Goal: Register for event/course

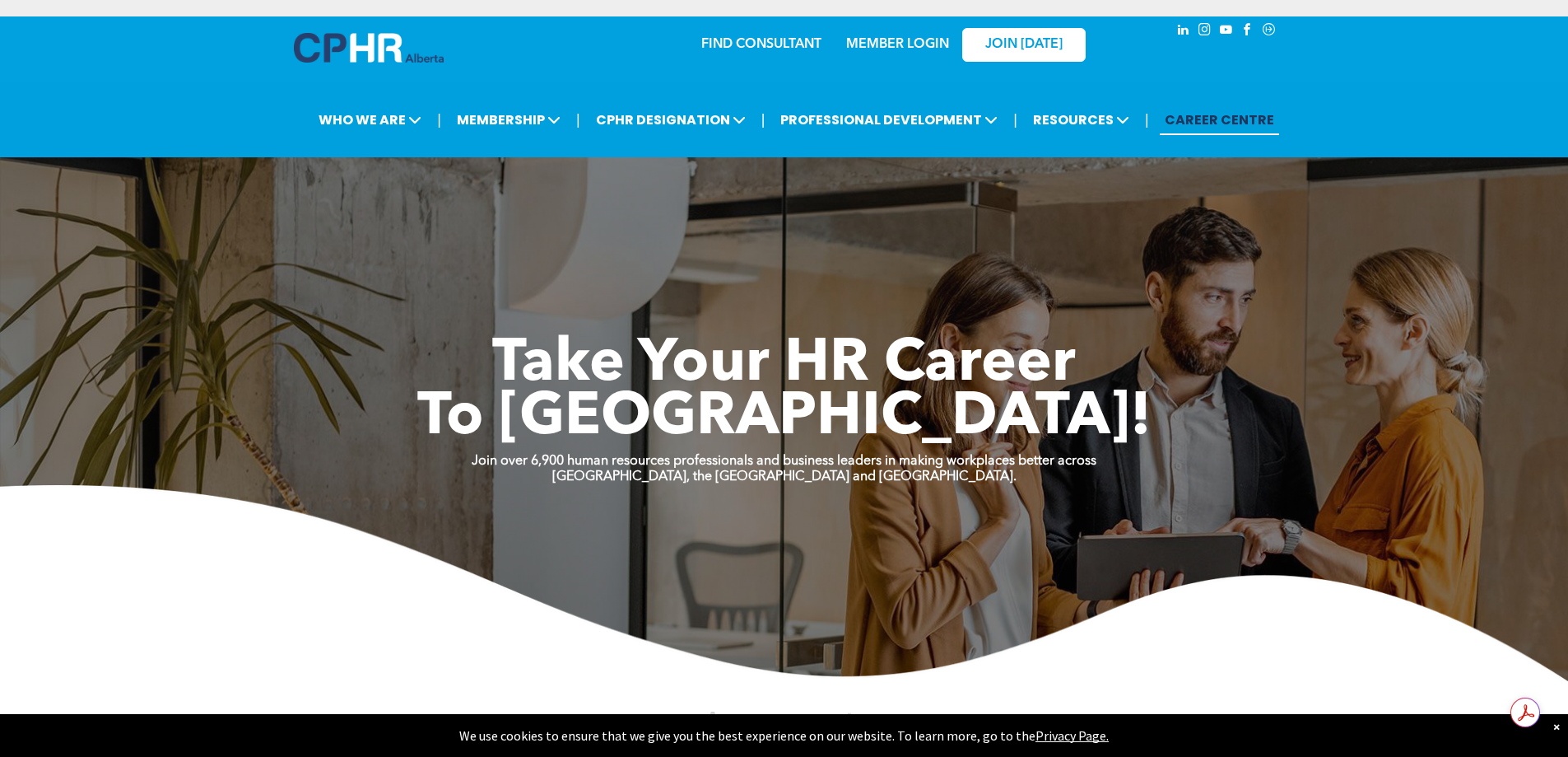
click at [893, 41] on link "MEMBER LOGIN" at bounding box center [898, 44] width 103 height 13
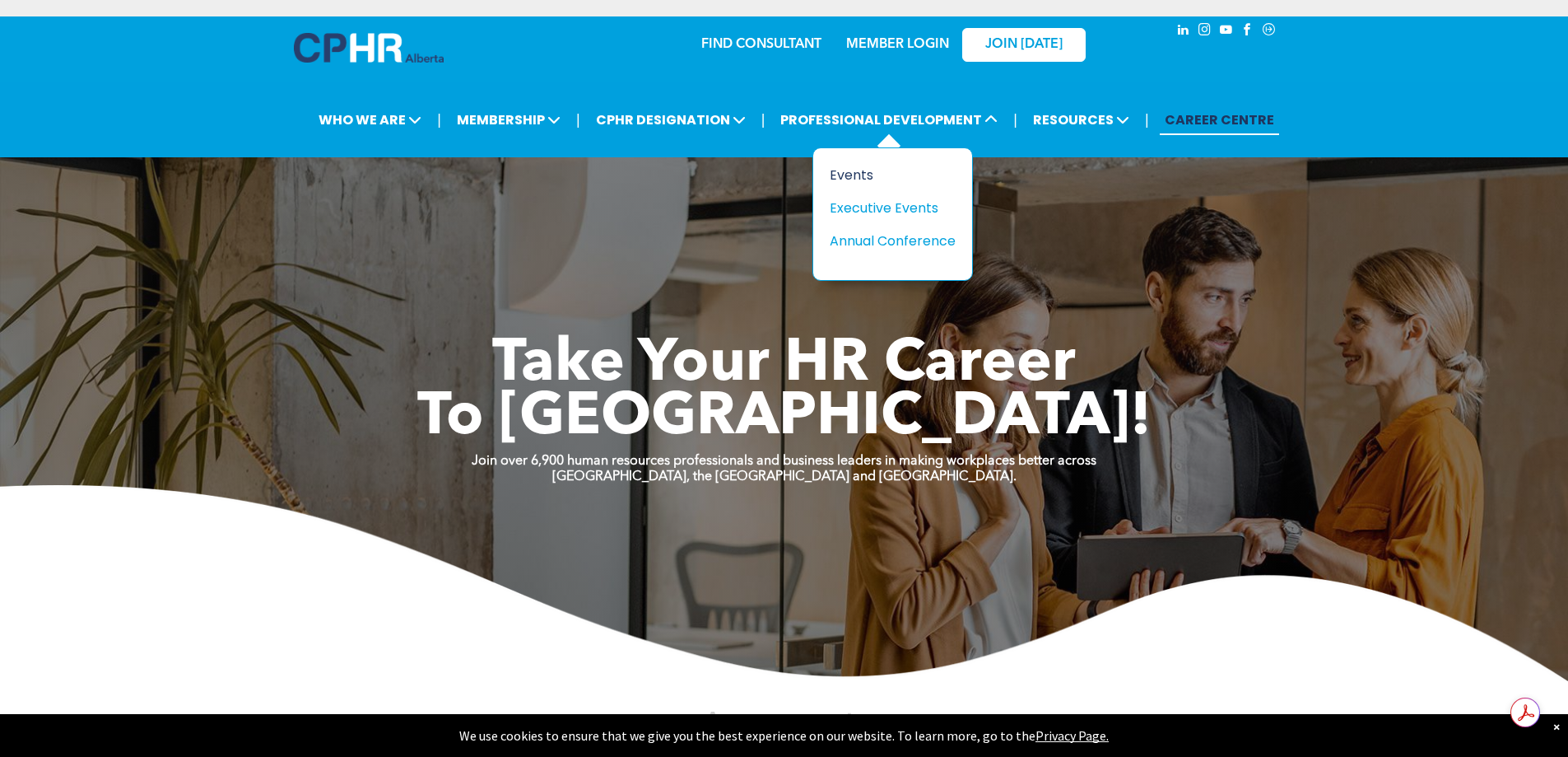
click at [851, 174] on div "Events" at bounding box center [887, 175] width 114 height 20
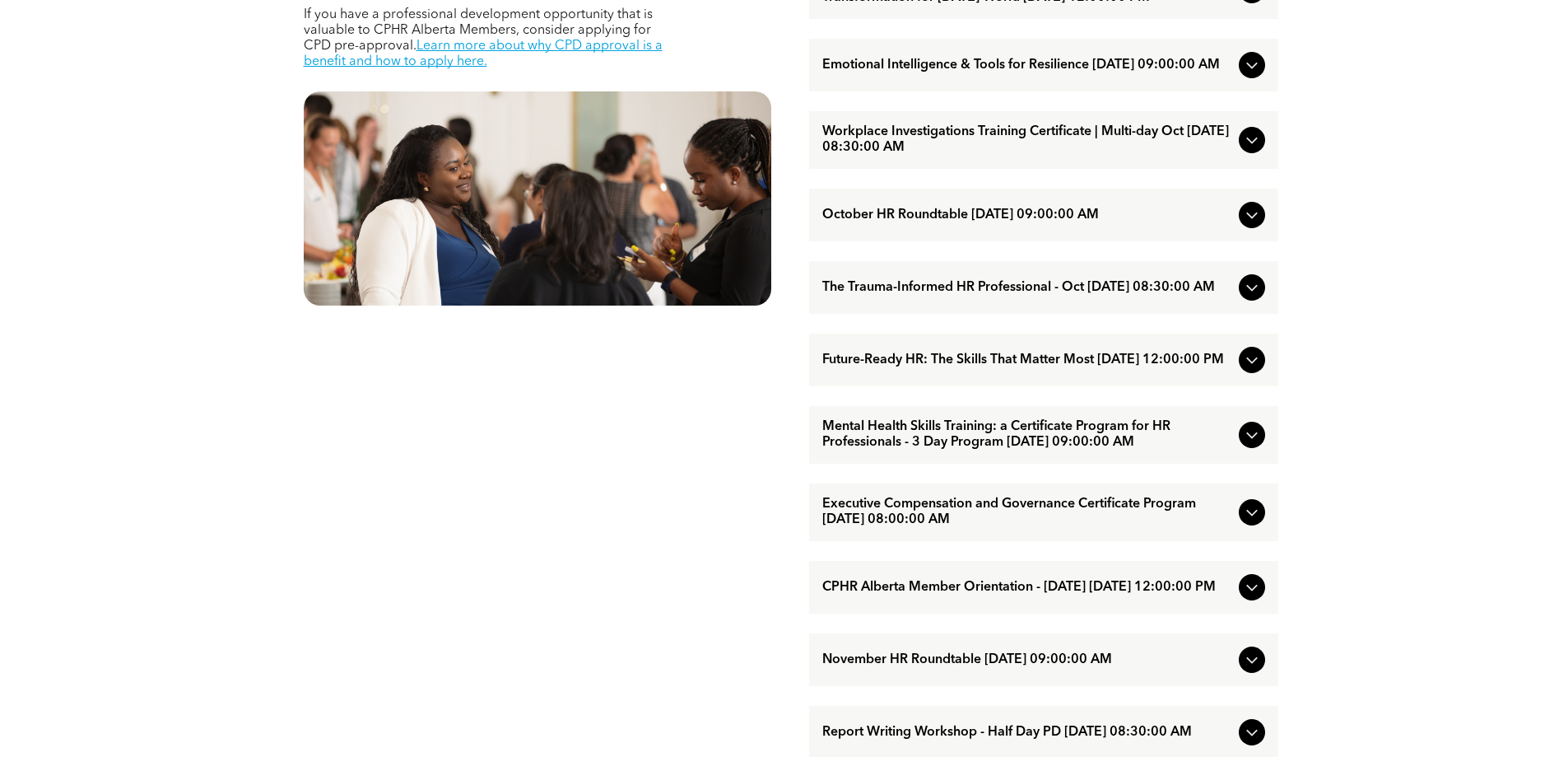
scroll to position [741, 0]
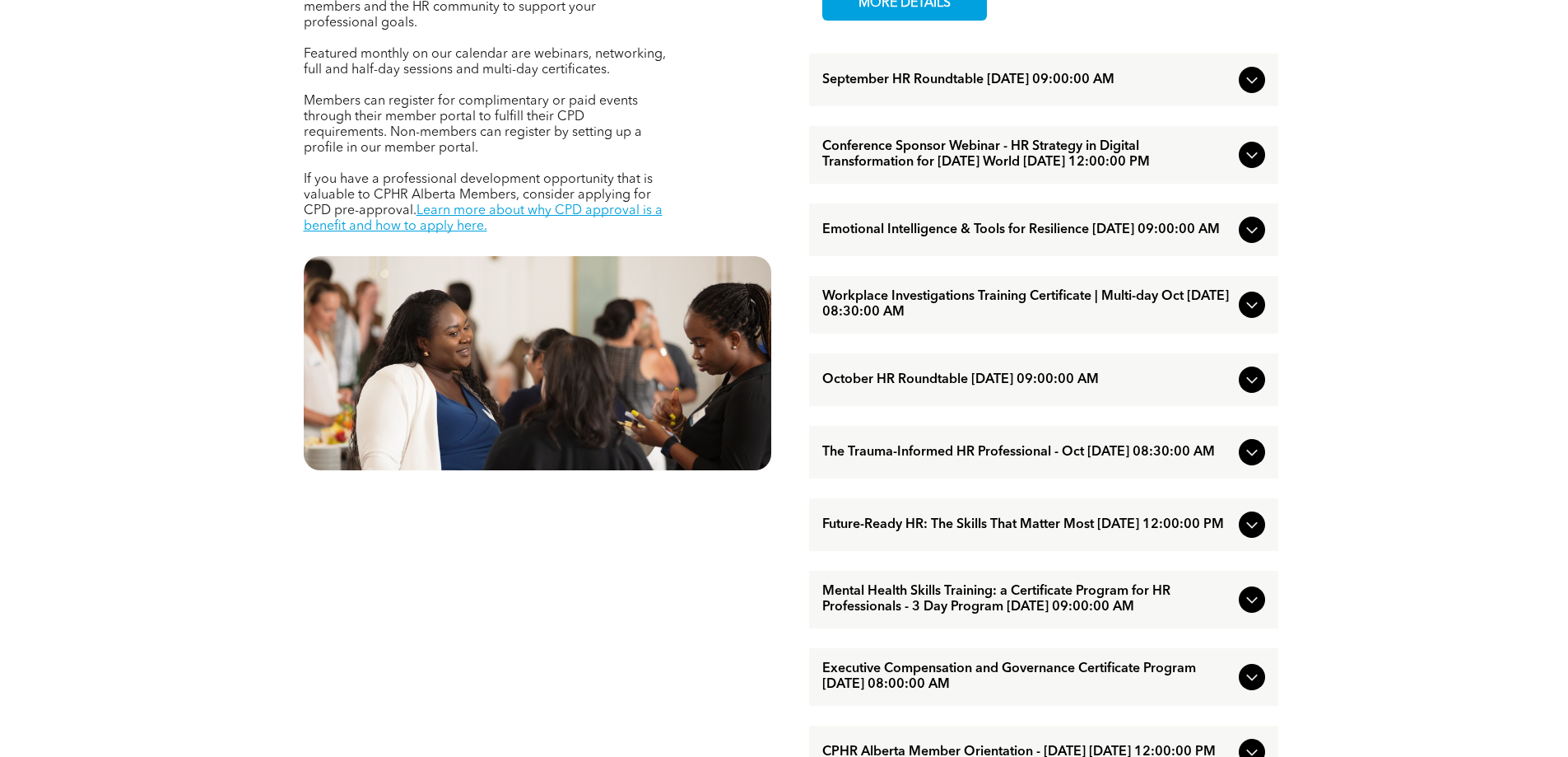
click at [1255, 240] on icon at bounding box center [1252, 230] width 20 height 20
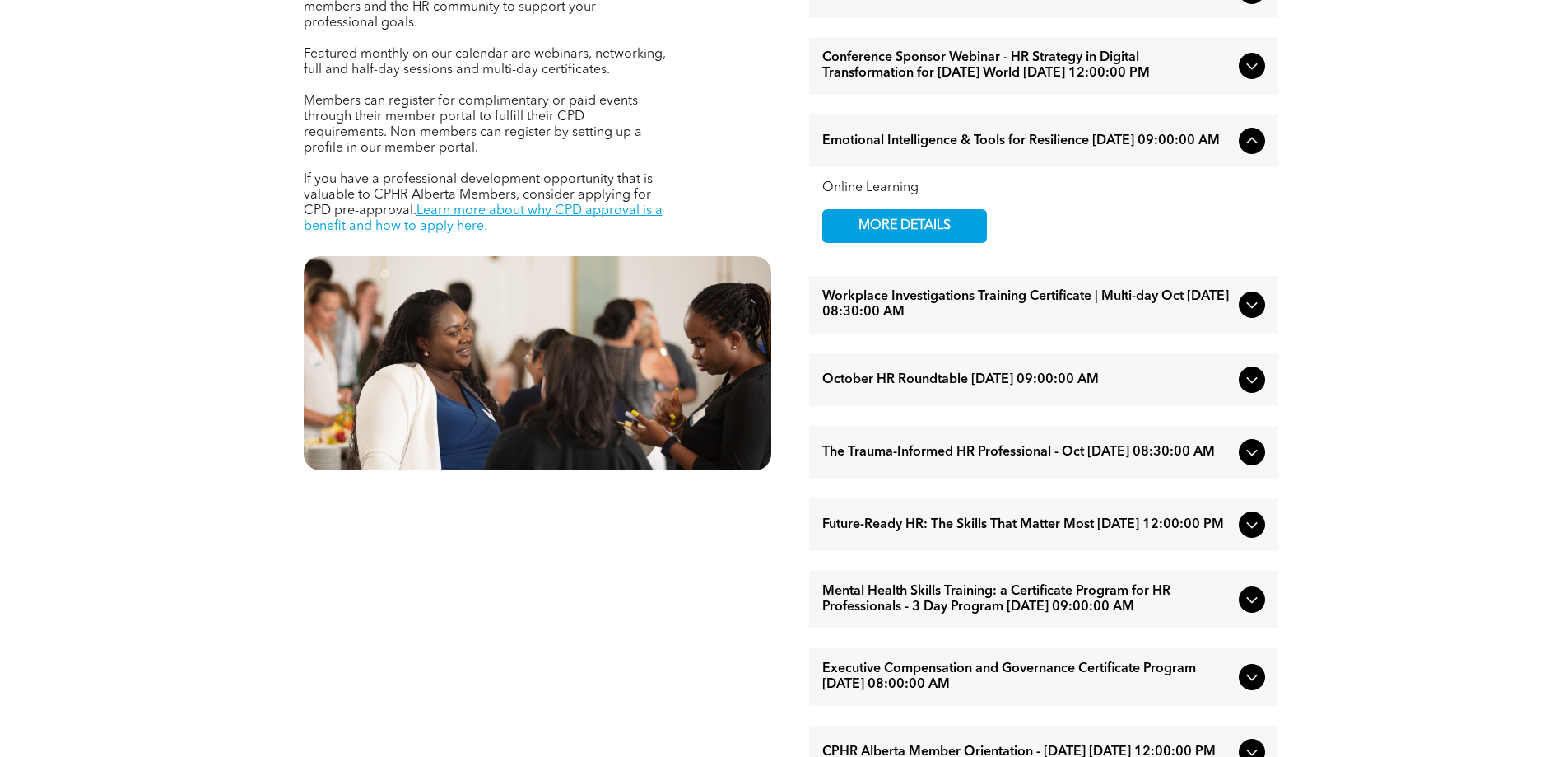
click at [1396, 462] on div "EVENTS Professional Development & Networking Offerings CPHR Alberta offers a wi…" at bounding box center [784, 596] width 1568 height 1533
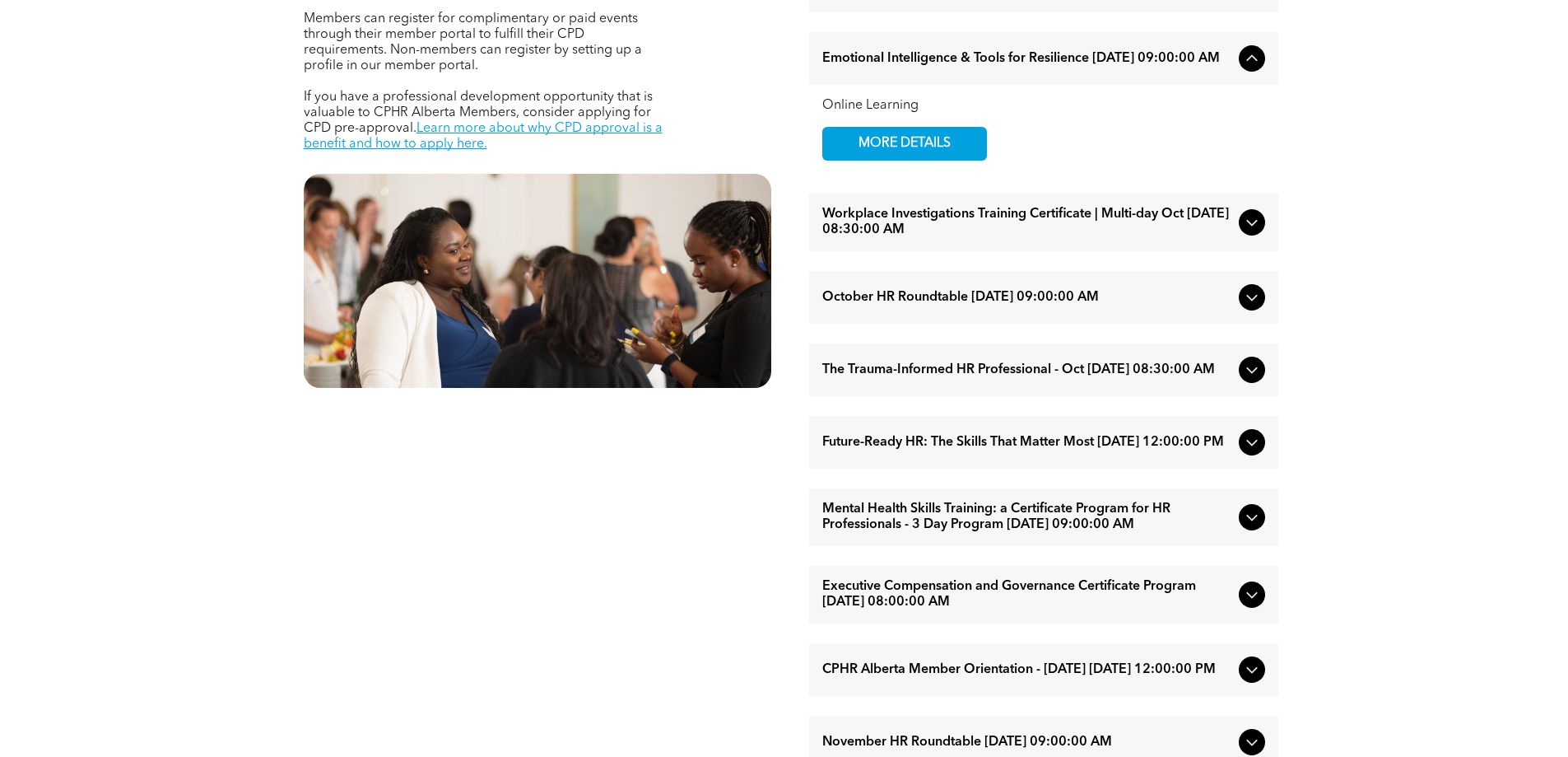
scroll to position [905, 0]
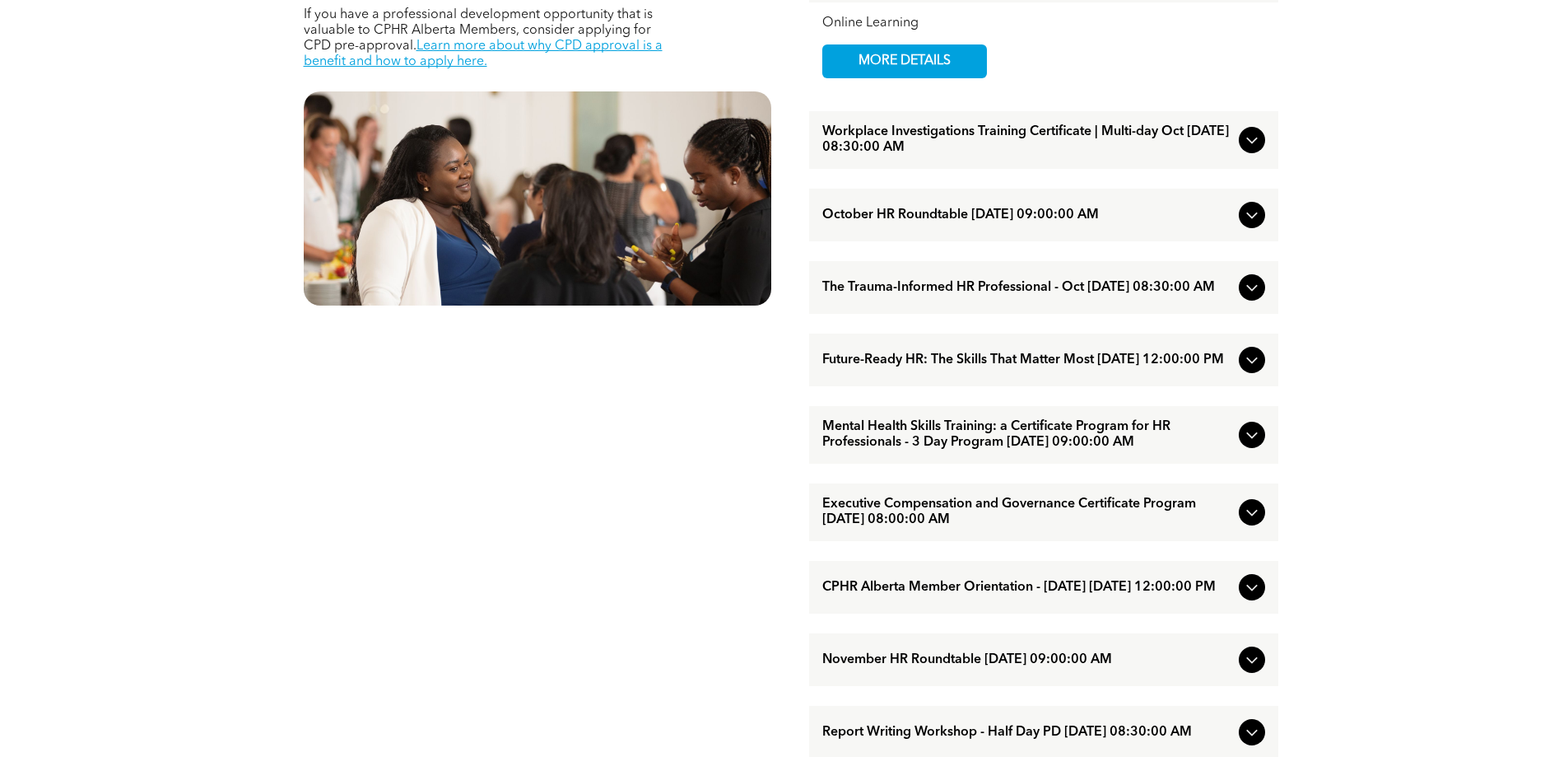
click at [1248, 297] on icon at bounding box center [1252, 287] width 20 height 20
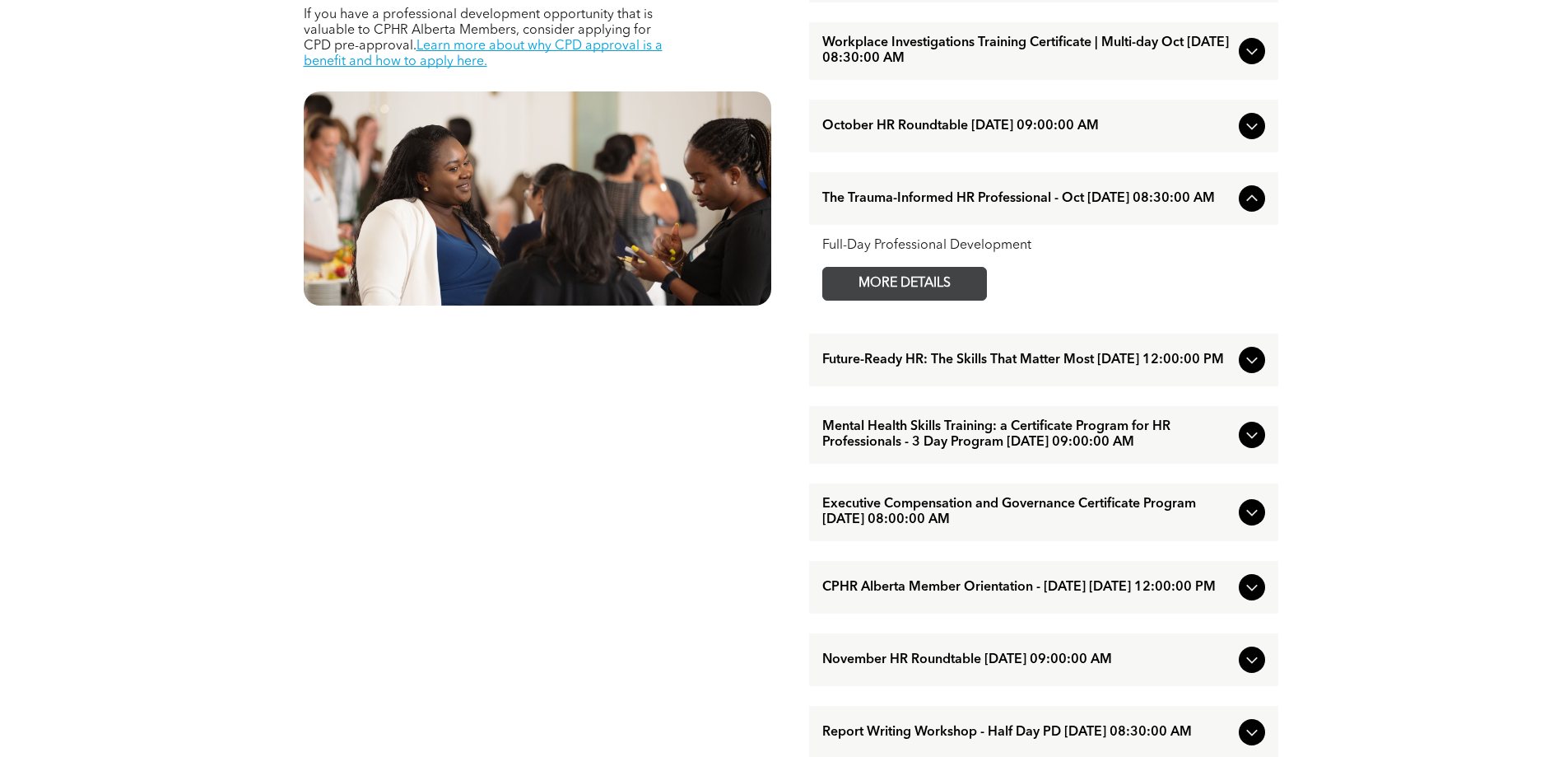
click at [946, 299] on span "MORE DETAILS" at bounding box center [904, 283] width 130 height 32
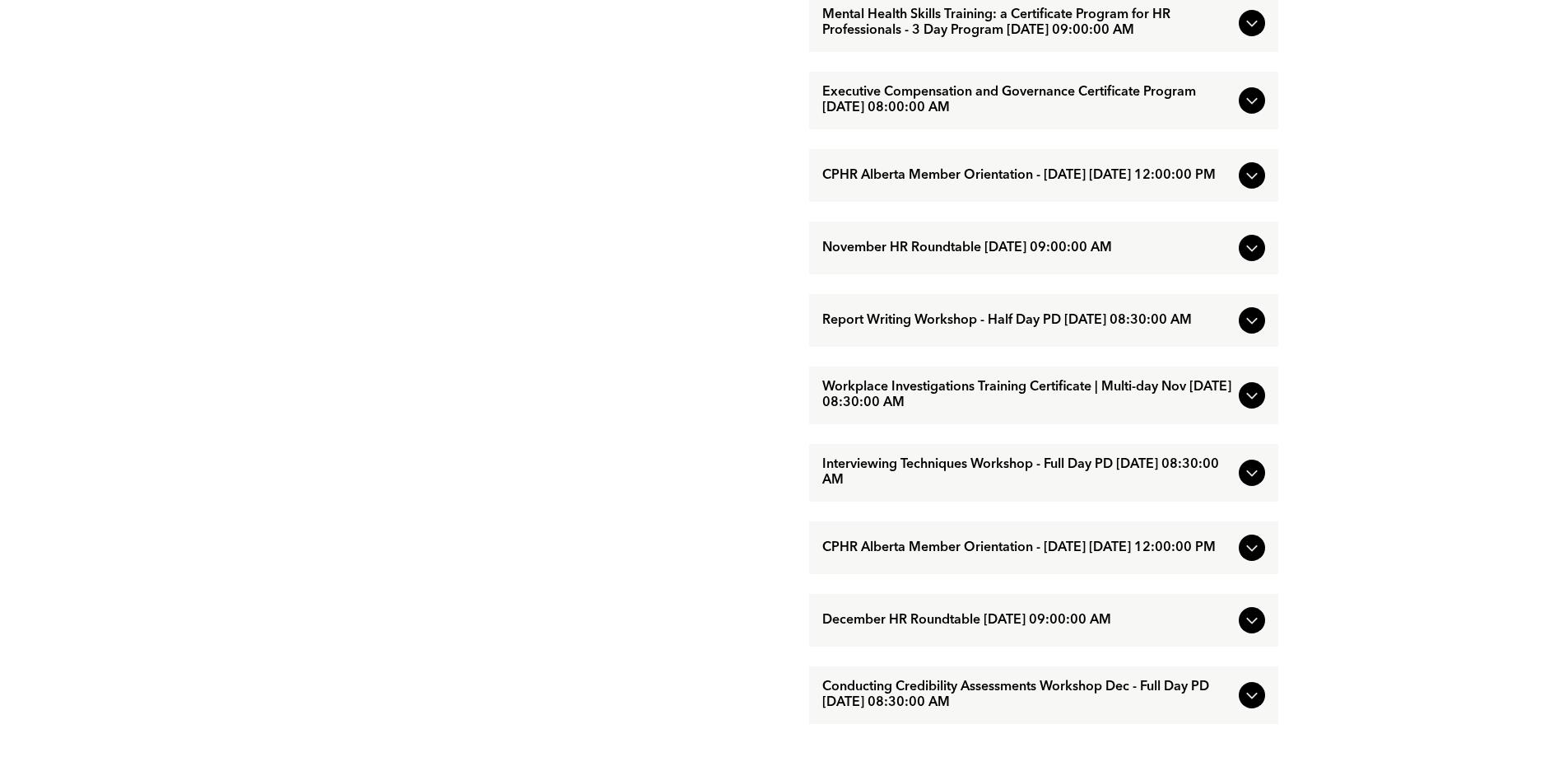
scroll to position [1400, 0]
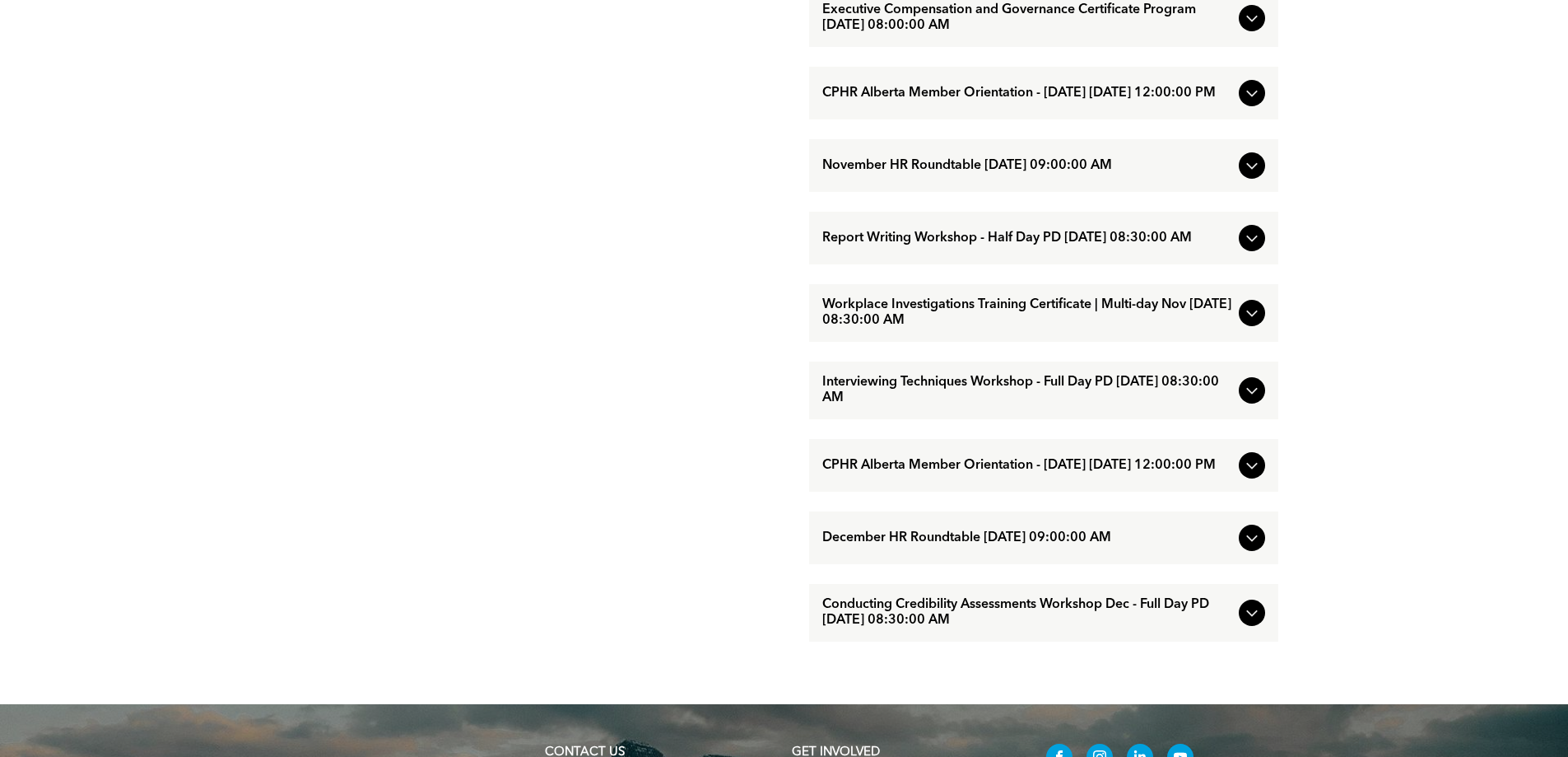
click at [1164, 406] on span "Interviewing Techniques Workshop - Full Day PD [DATE] 08:30:00 AM" at bounding box center [1027, 390] width 410 height 31
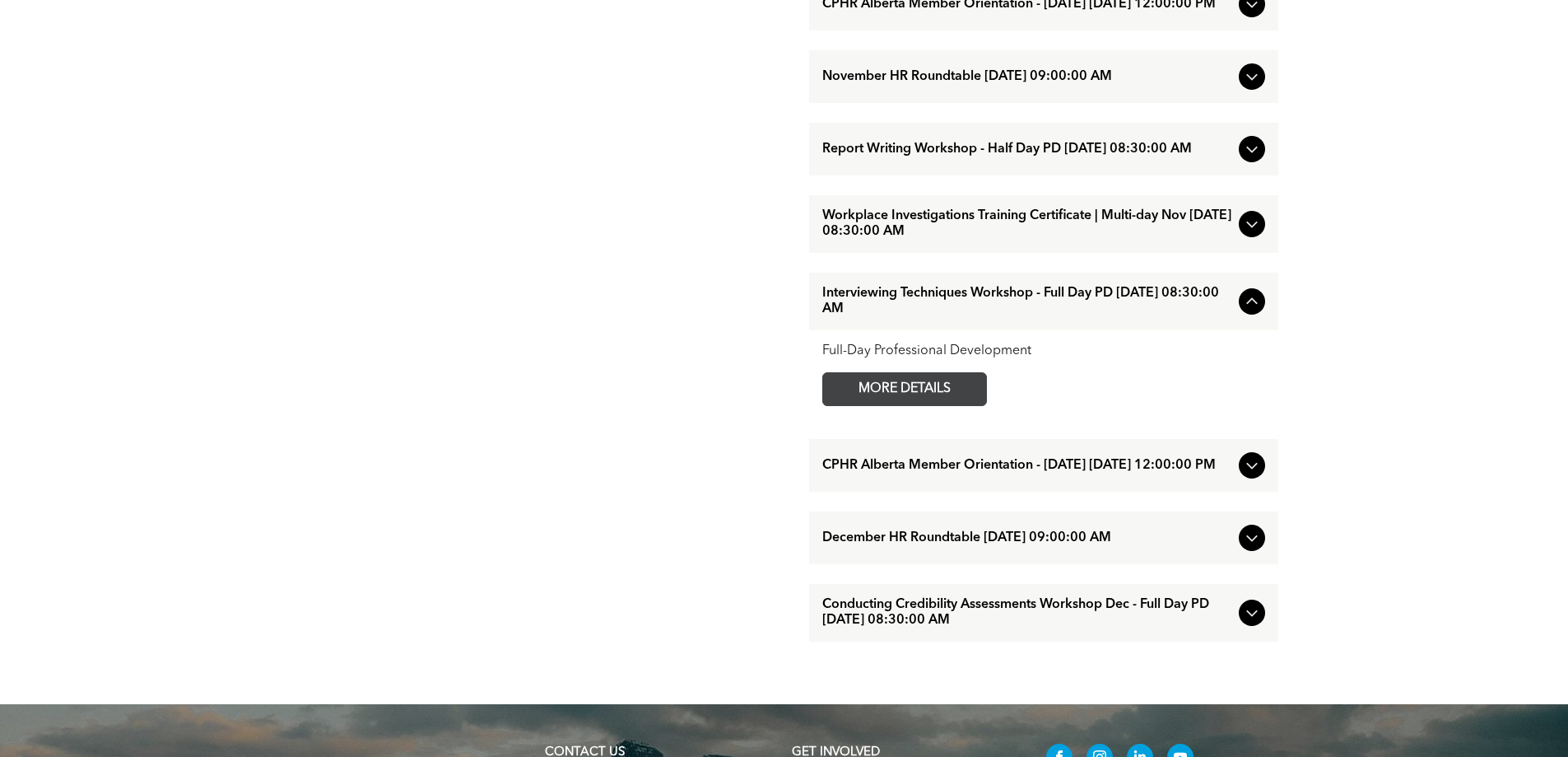
click at [922, 405] on span "MORE DETAILS" at bounding box center [904, 388] width 130 height 32
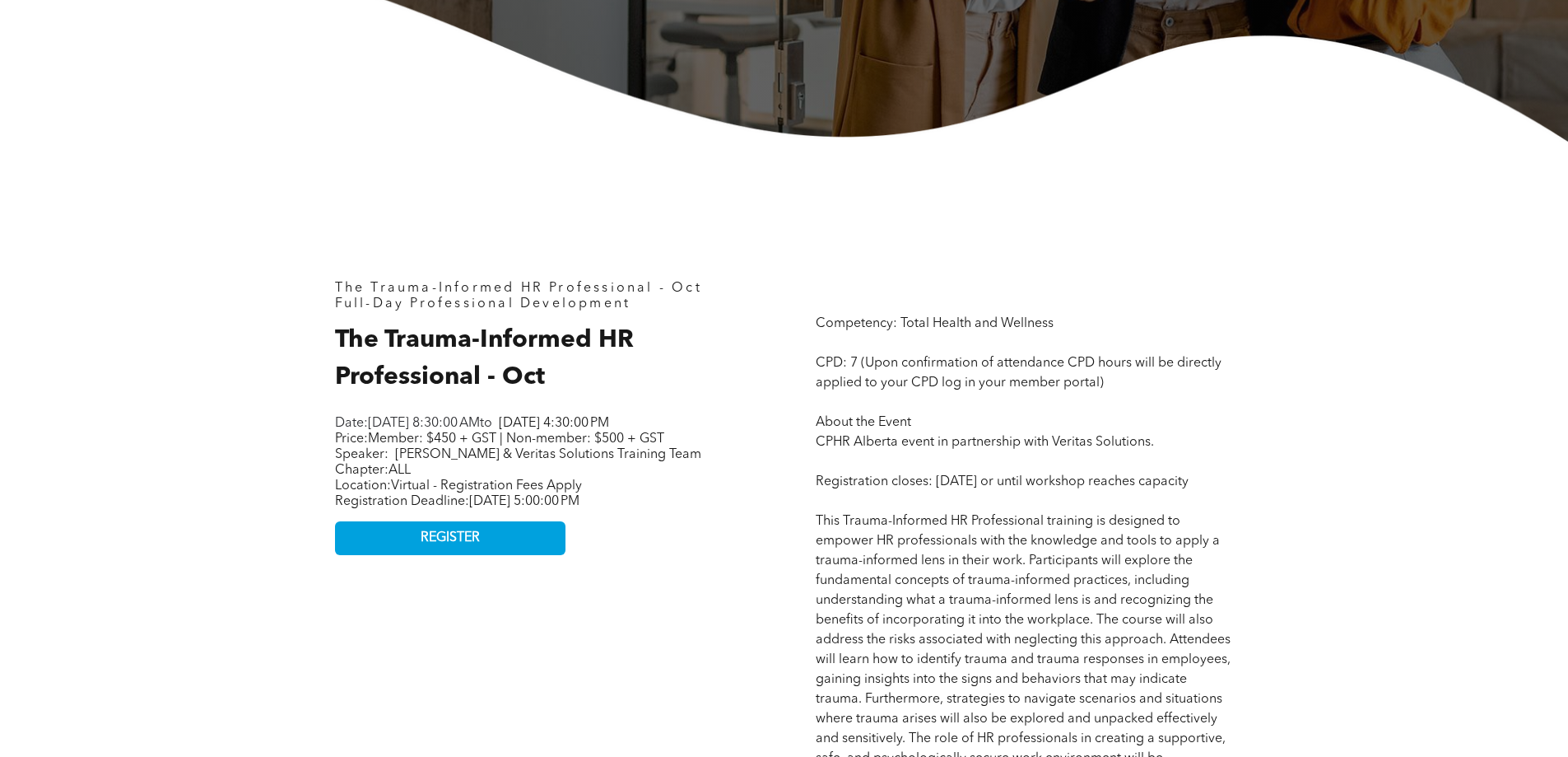
scroll to position [659, 0]
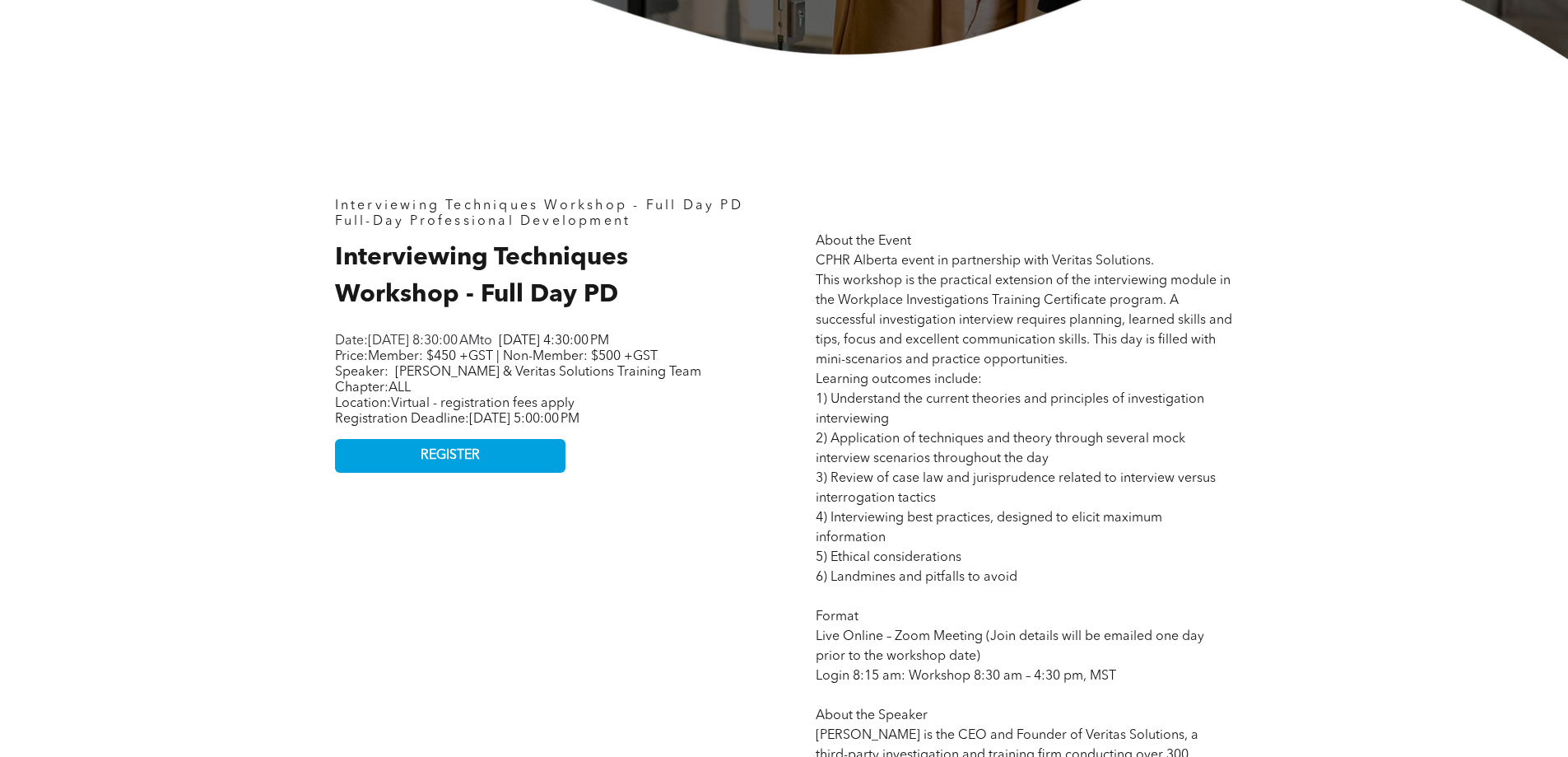
scroll to position [741, 0]
